Goal: Use online tool/utility: Use online tool/utility

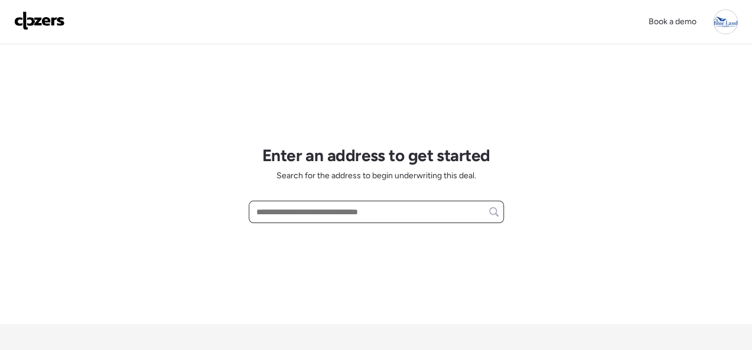
click at [287, 215] on input "text" at bounding box center [376, 212] width 244 height 17
paste input "**********"
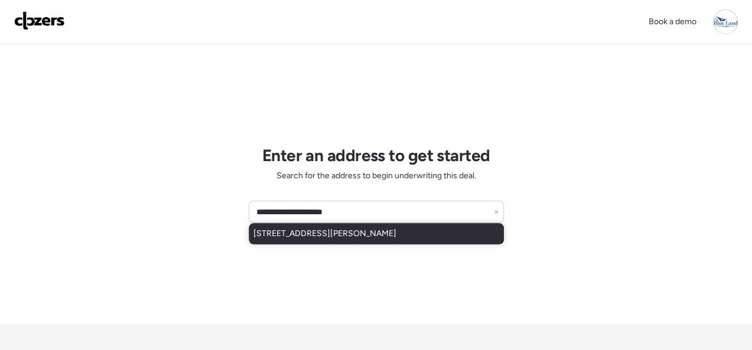
click at [306, 224] on div "[STREET_ADDRESS][PERSON_NAME]" at bounding box center [376, 233] width 255 height 21
type input "**********"
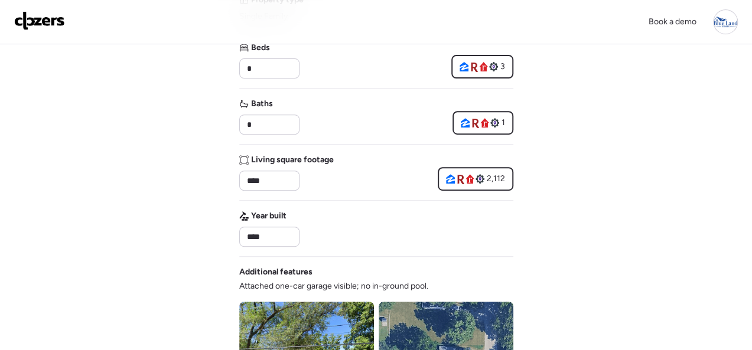
scroll to position [472, 0]
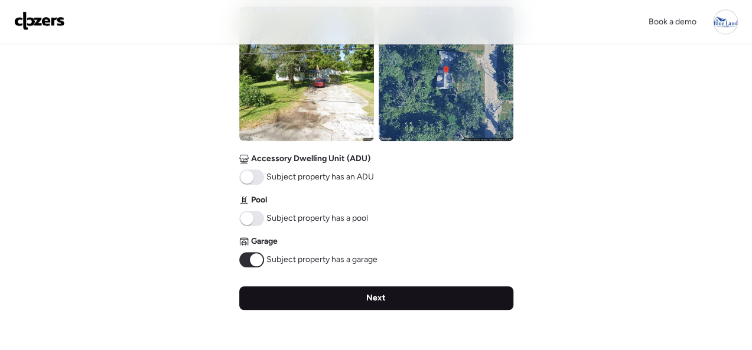
click at [380, 293] on span "Next" at bounding box center [375, 298] width 19 height 12
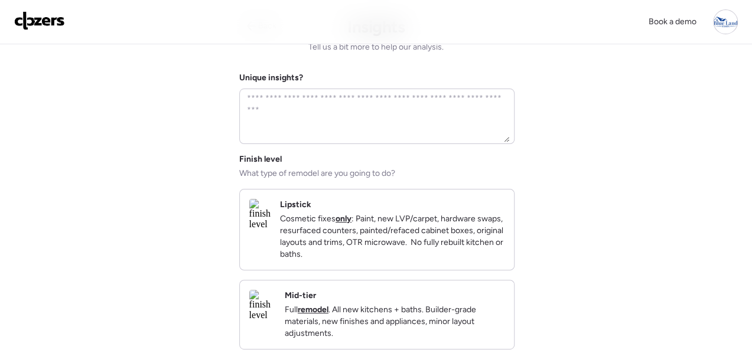
scroll to position [0, 0]
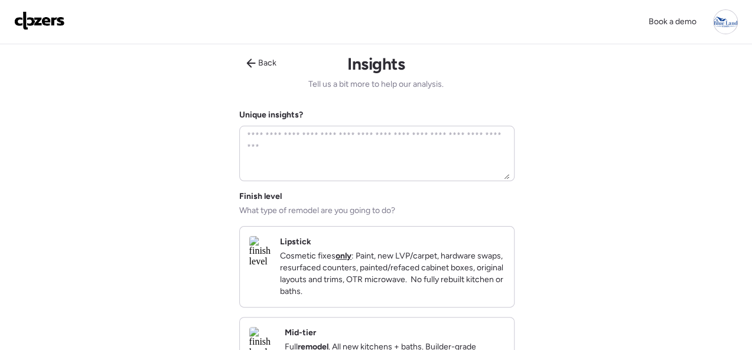
click at [493, 246] on div "Lipstick Cosmetic fixes only : Paint, new LVP/carpet, hardware swaps, resurface…" at bounding box center [392, 266] width 224 height 61
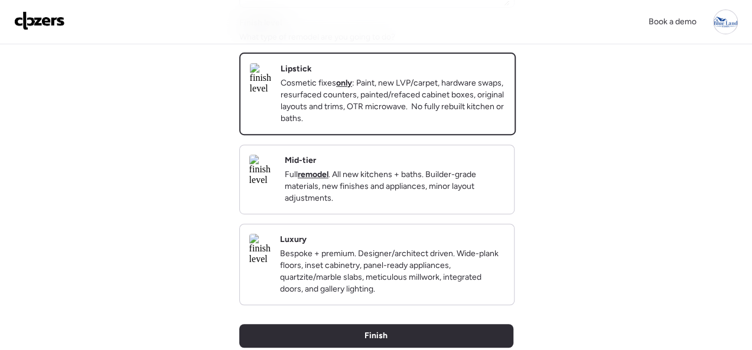
scroll to position [236, 0]
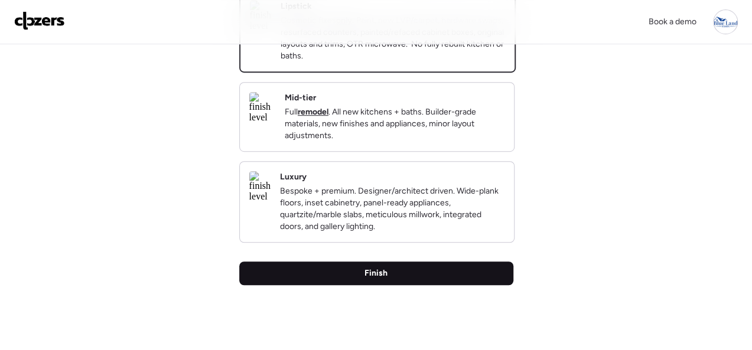
click at [353, 285] on div "Finish" at bounding box center [376, 274] width 274 height 24
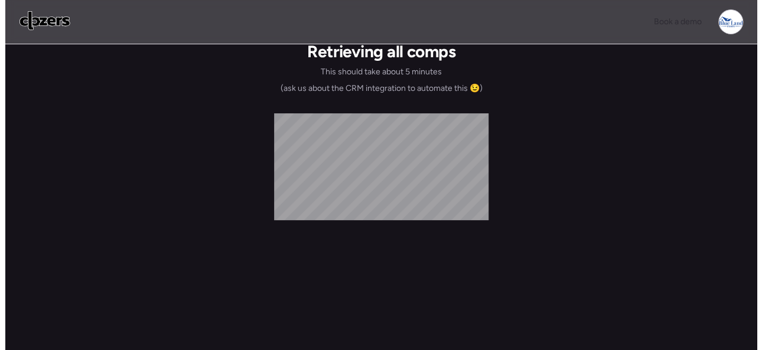
scroll to position [0, 0]
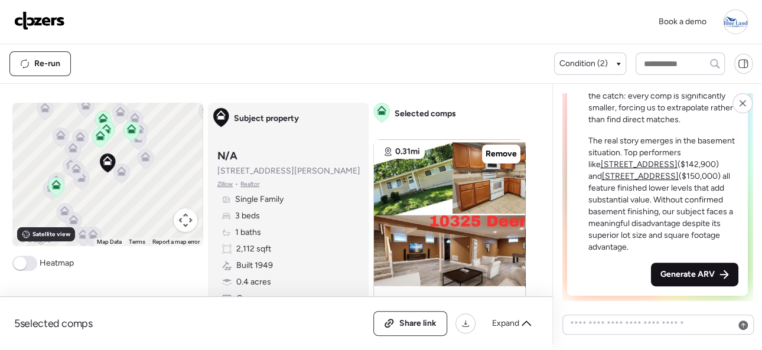
click at [680, 270] on span "Generate ARV" at bounding box center [687, 275] width 54 height 12
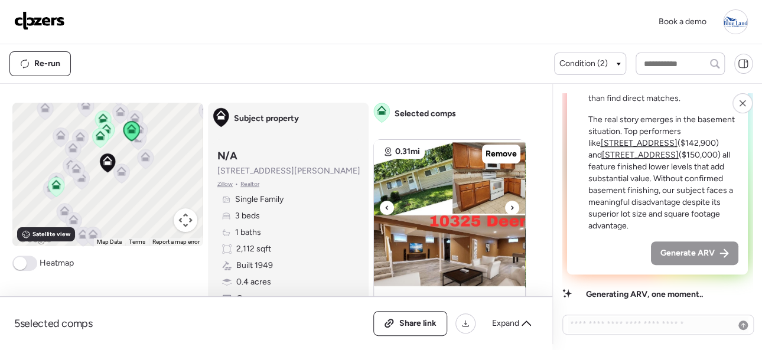
scroll to position [118, 0]
